Goal: Transaction & Acquisition: Purchase product/service

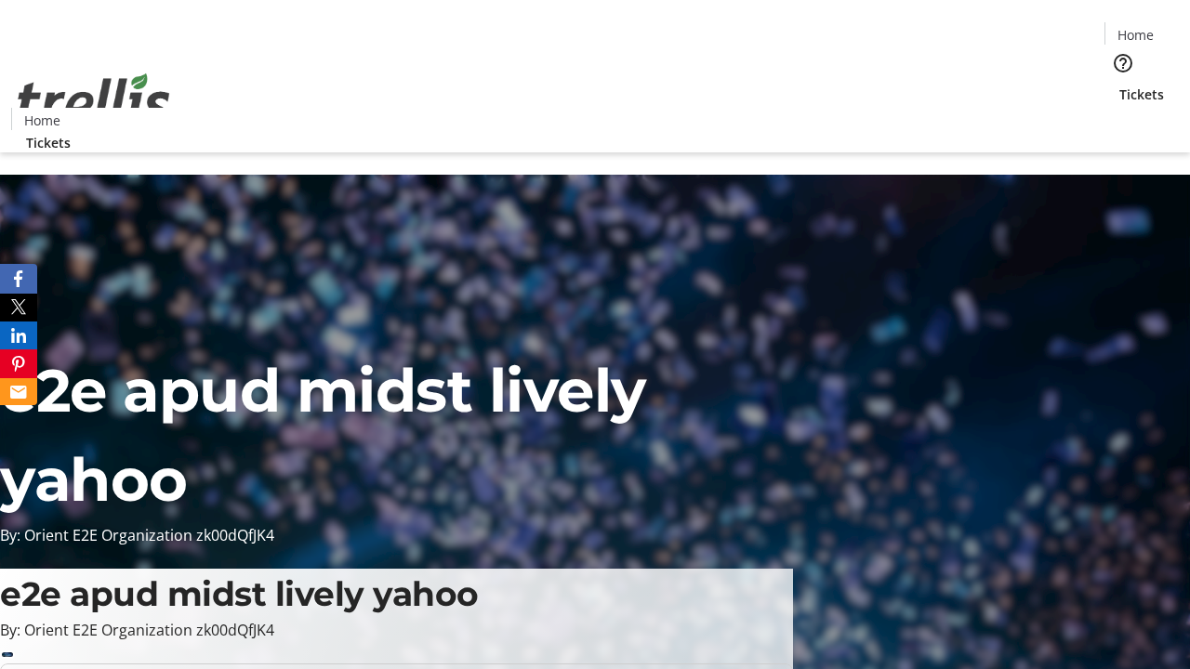
click at [1119, 85] on span "Tickets" at bounding box center [1141, 95] width 45 height 20
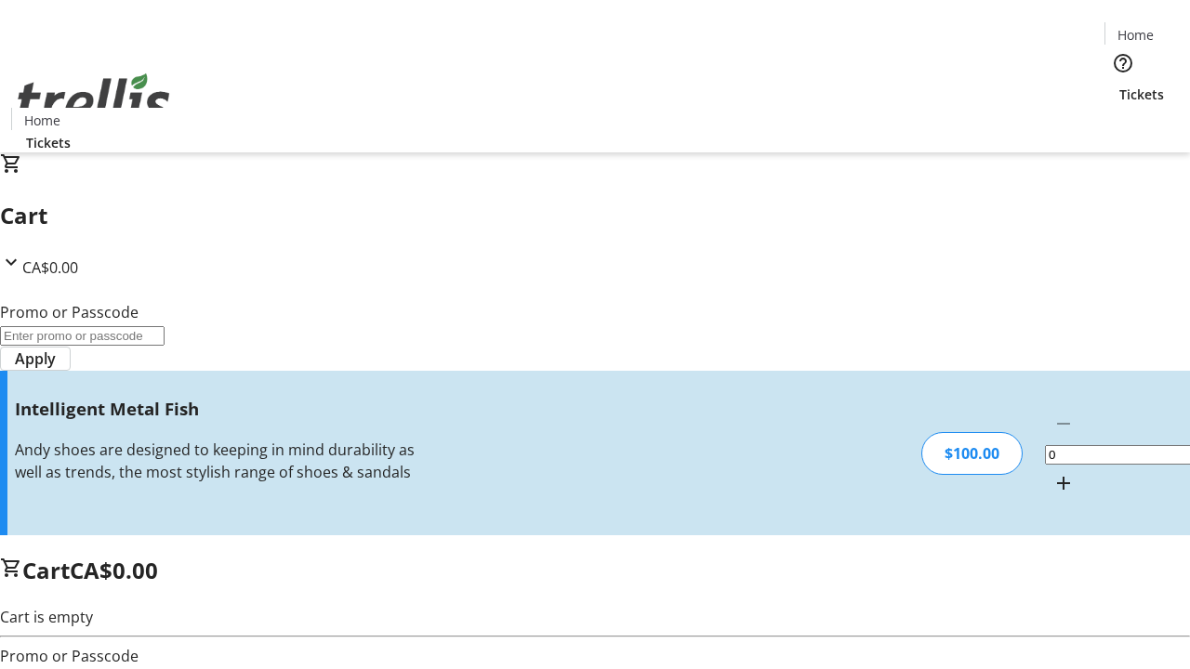
click at [1053, 472] on mat-icon "Increment by one" at bounding box center [1064, 483] width 22 height 22
type input "1"
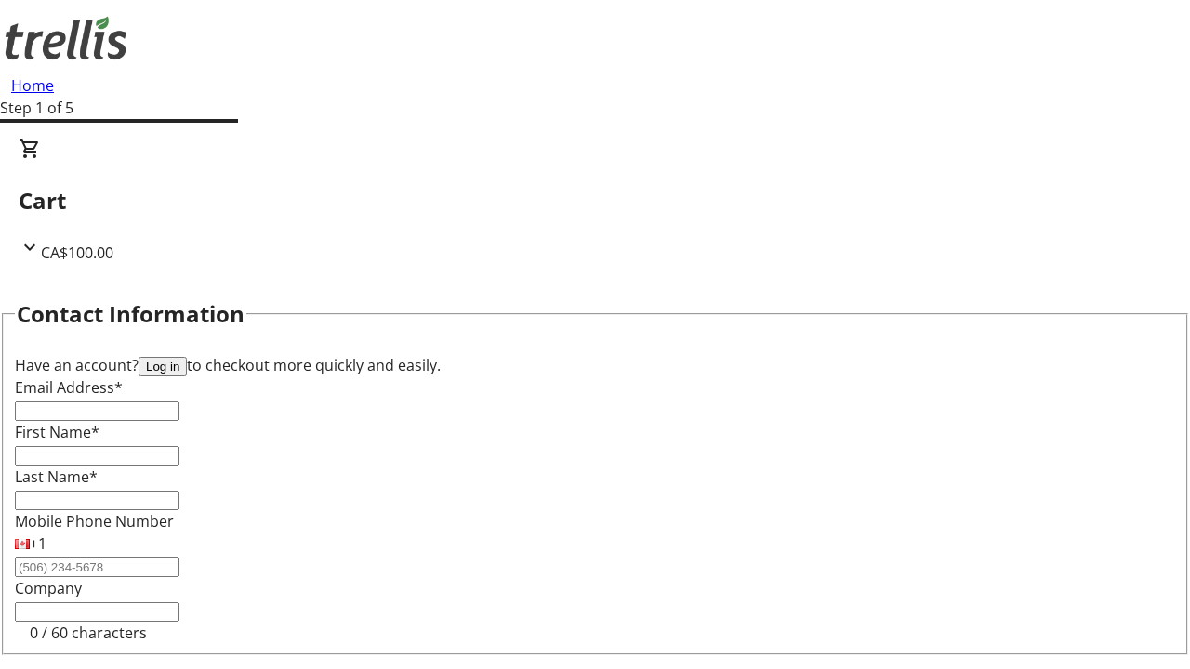
type input "FREE"
type input "[EMAIL_ADDRESS][DOMAIN_NAME]"
type input "[PERSON_NAME]"
